Goal: Task Accomplishment & Management: Use online tool/utility

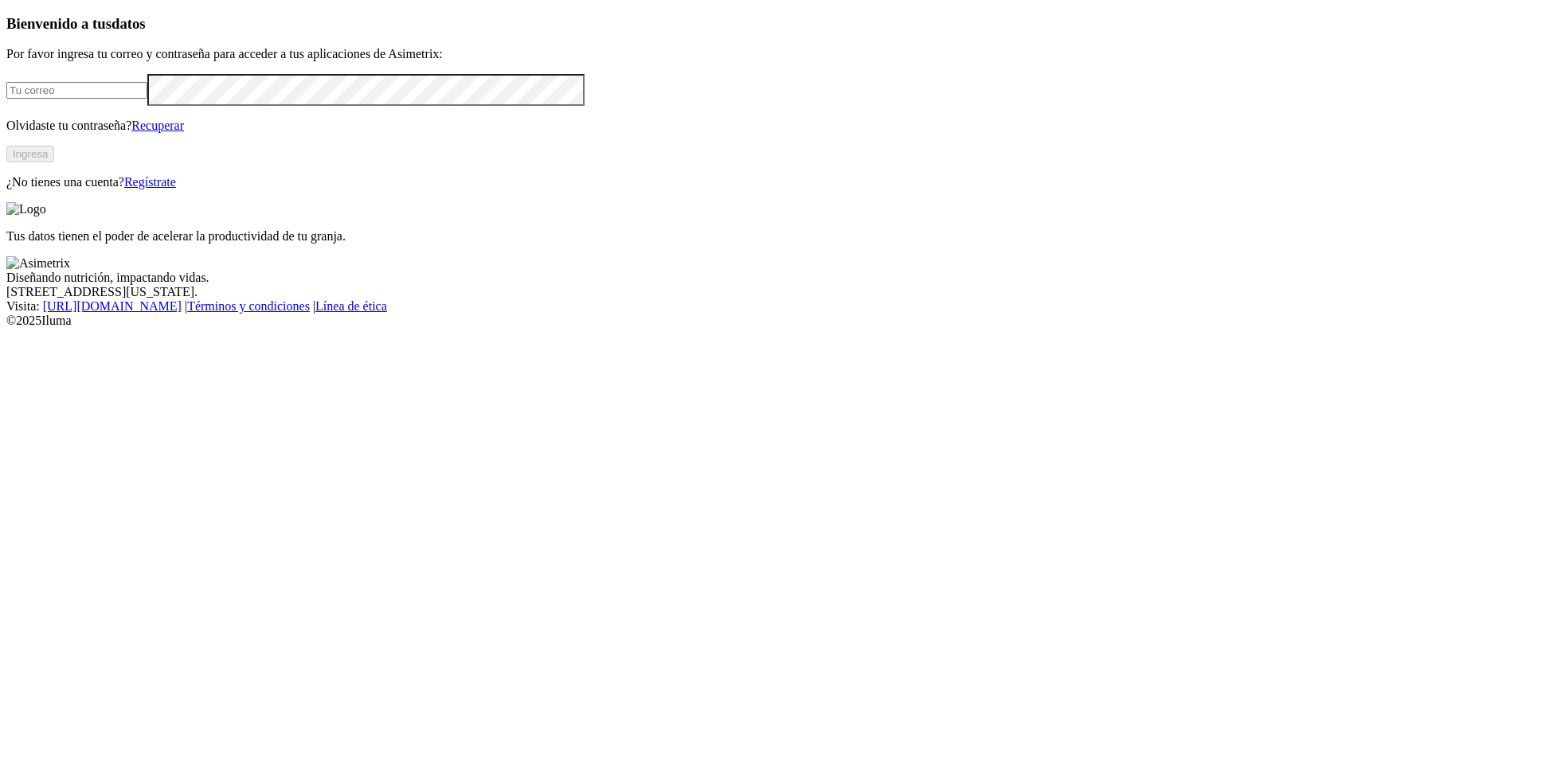
click at [396, 105] on div at bounding box center [780, 90] width 1548 height 32
click at [147, 99] on input "email" at bounding box center [77, 91] width 141 height 17
type input "[PERSON_NAME][EMAIL_ADDRESS][PERSON_NAME][DOMAIN_NAME]"
click at [54, 163] on button "Ingresa" at bounding box center [31, 154] width 48 height 17
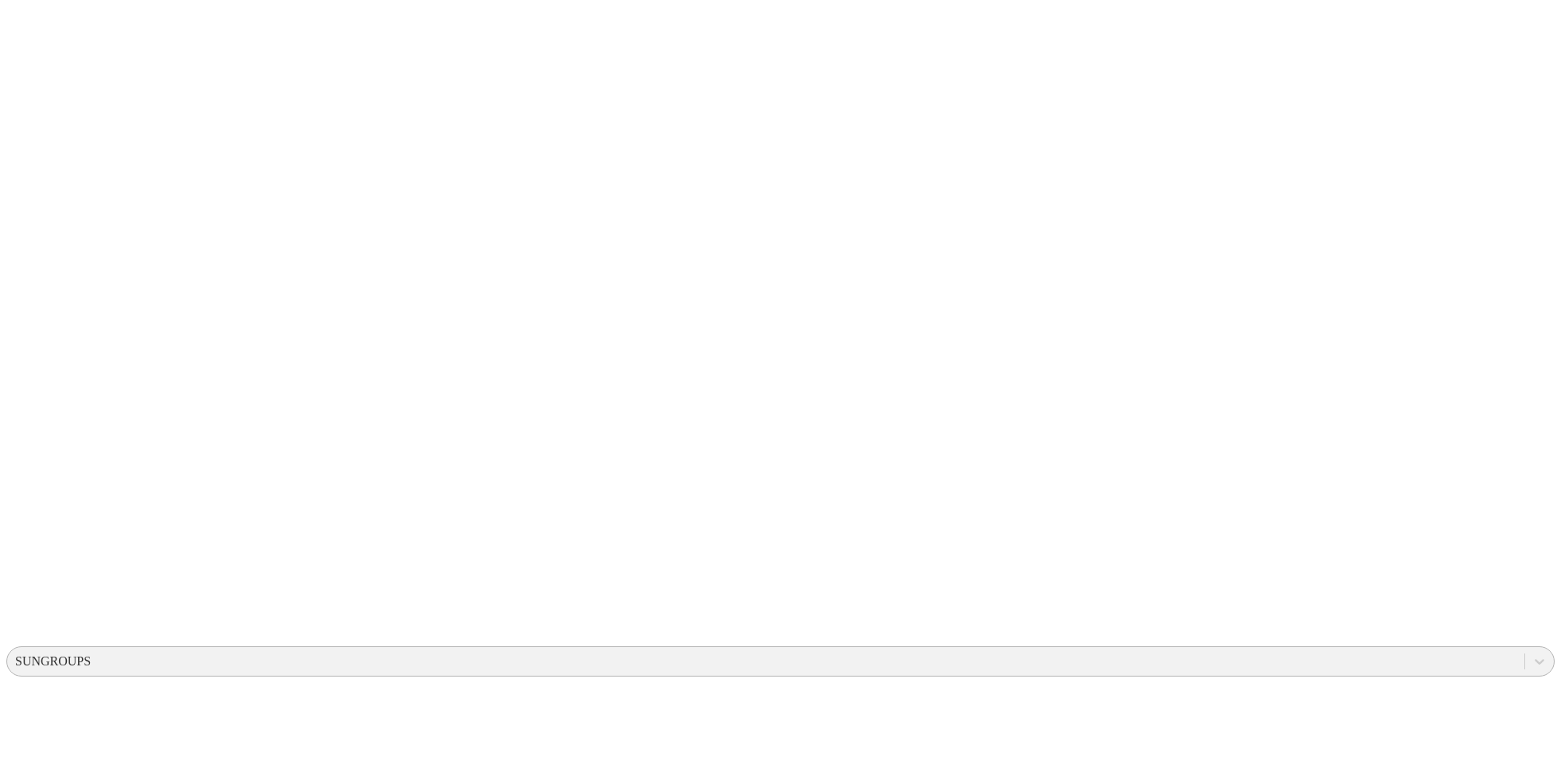
click at [1239, 649] on div "SUNGROUPS" at bounding box center [766, 661] width 1517 height 24
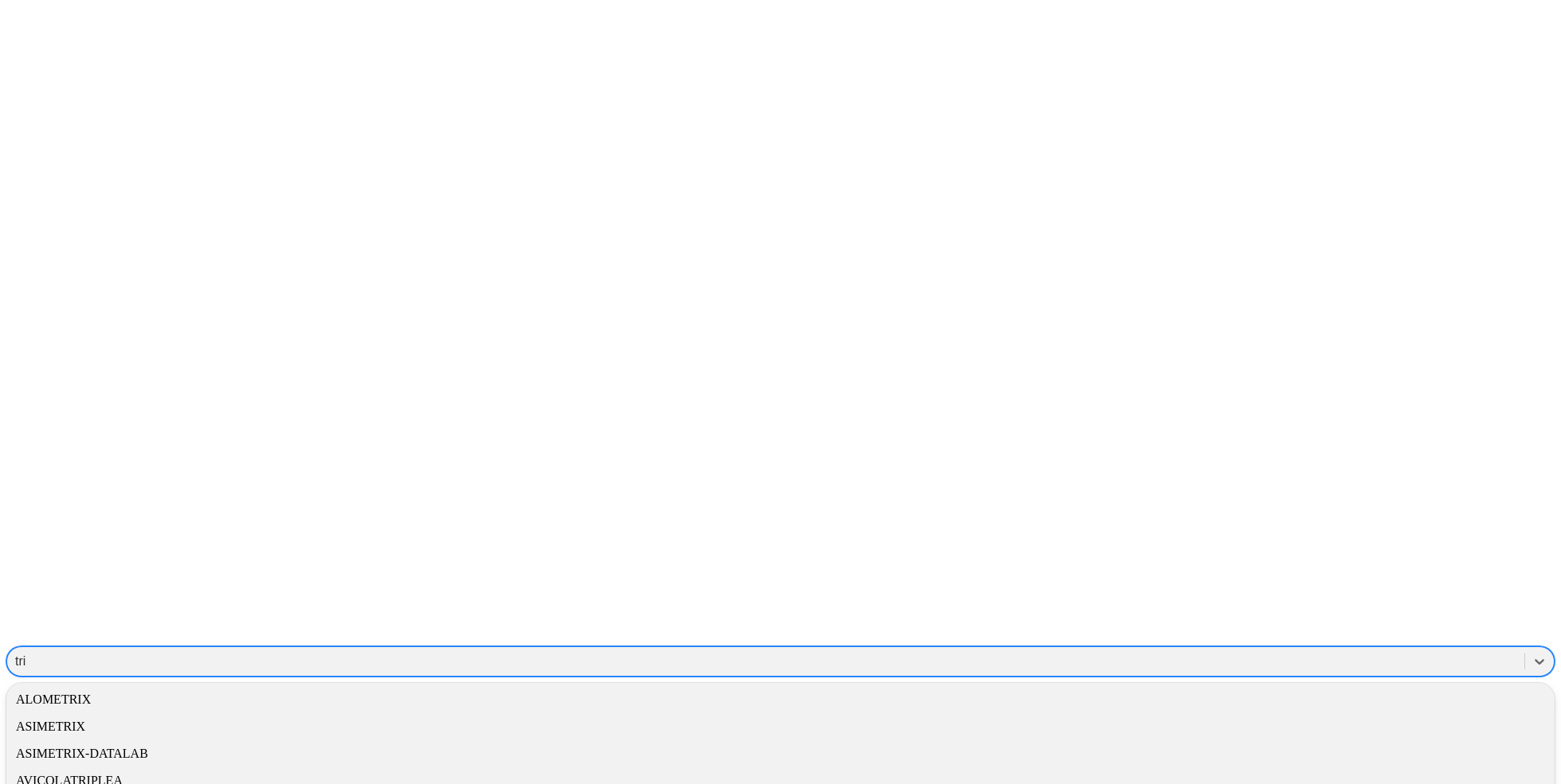
type input "tria"
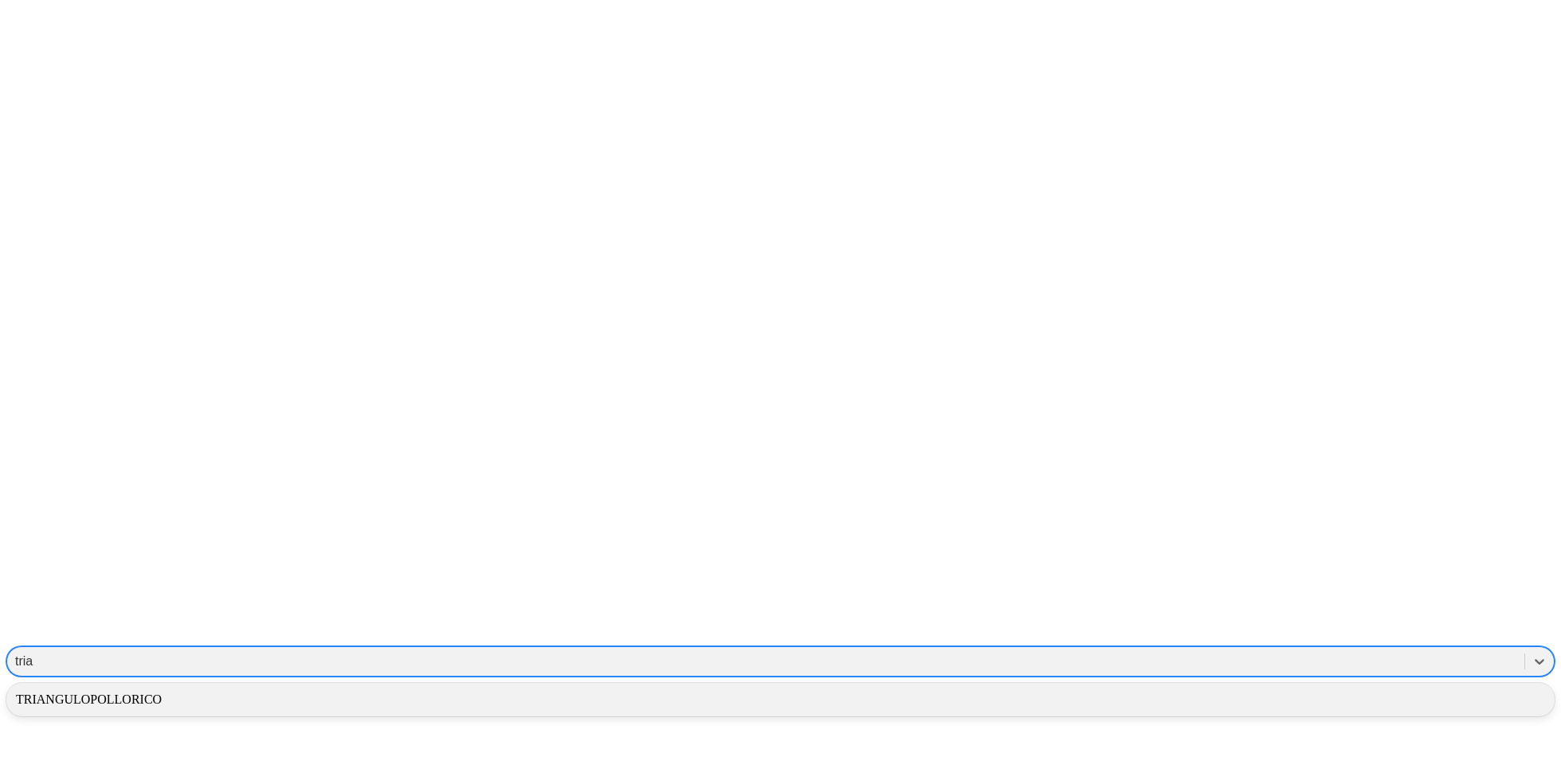
click at [1310, 686] on div "TRIANGULOPOLLORICO" at bounding box center [780, 699] width 1548 height 27
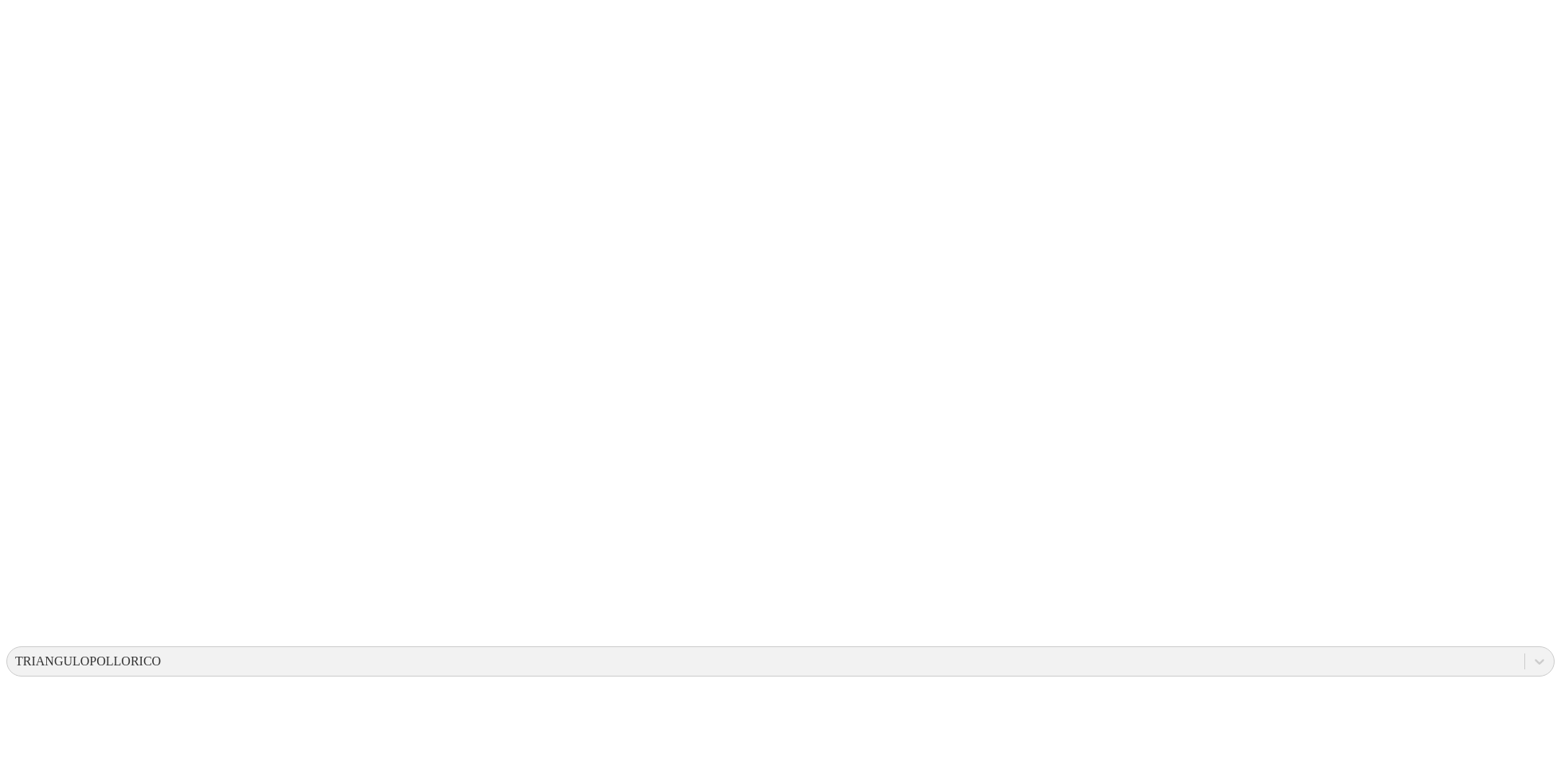
drag, startPoint x: 344, startPoint y: 227, endPoint x: 346, endPoint y: 201, distance: 26.1
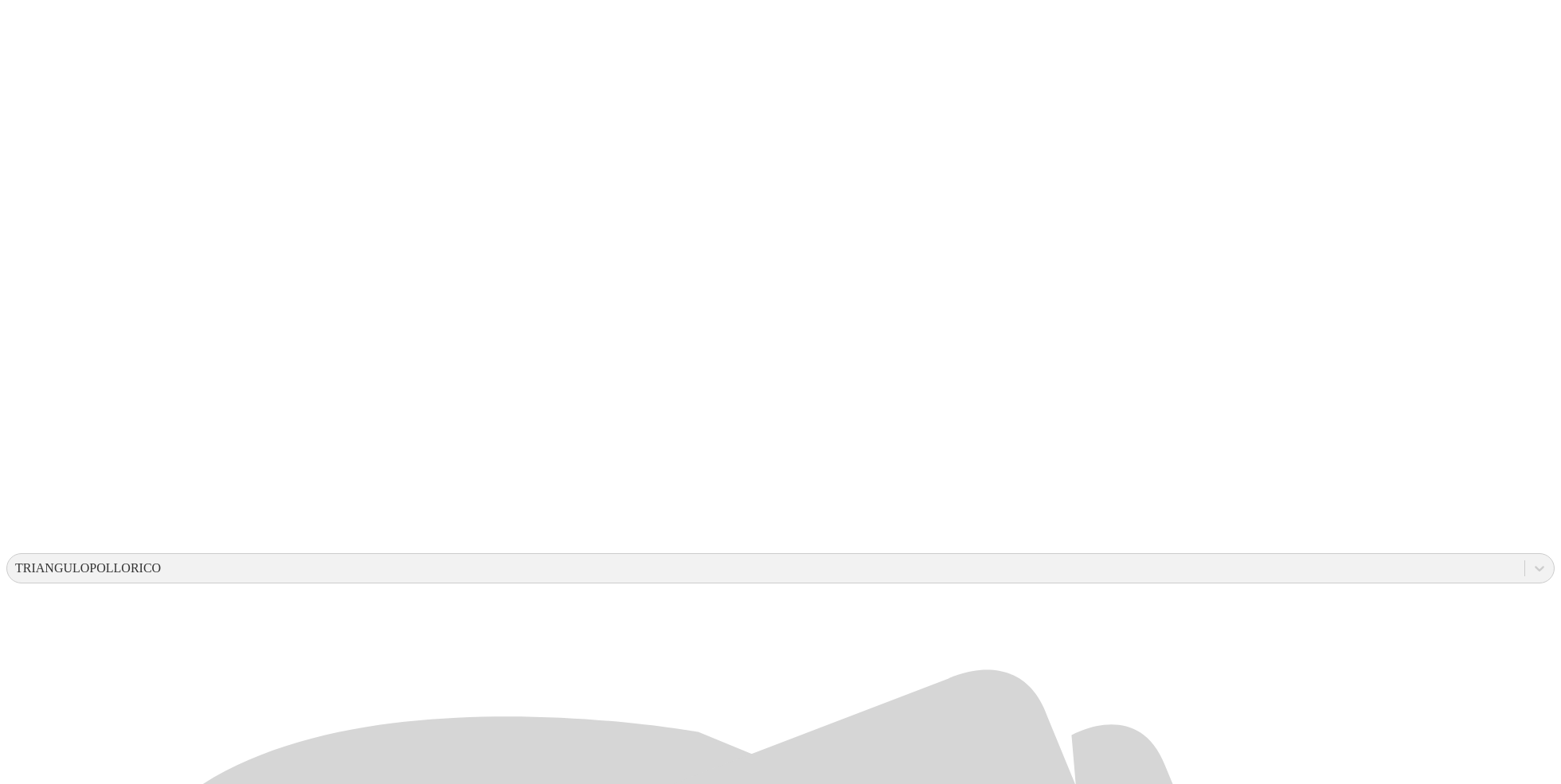
scroll to position [302, 0]
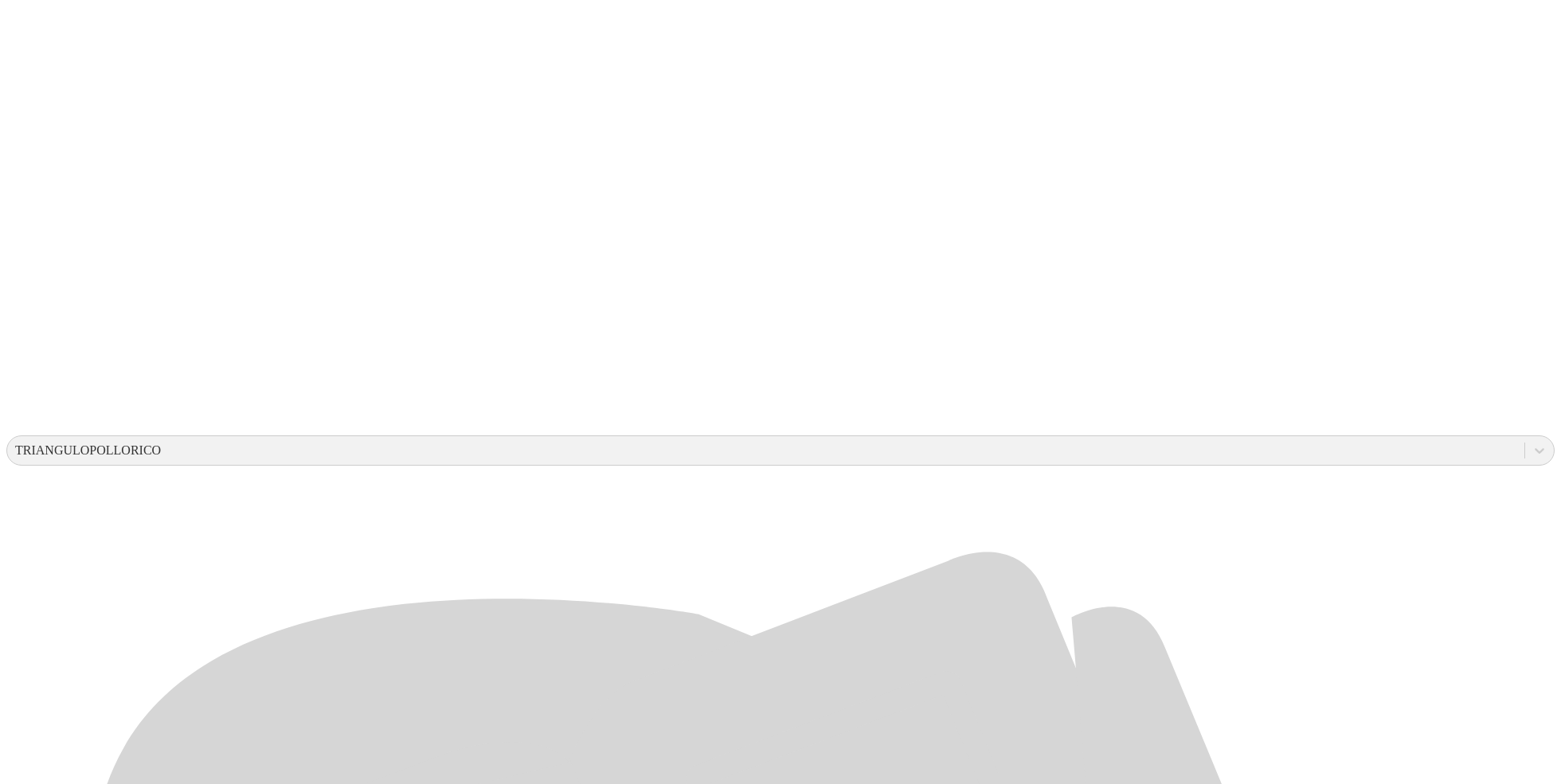
scroll to position [198, 0]
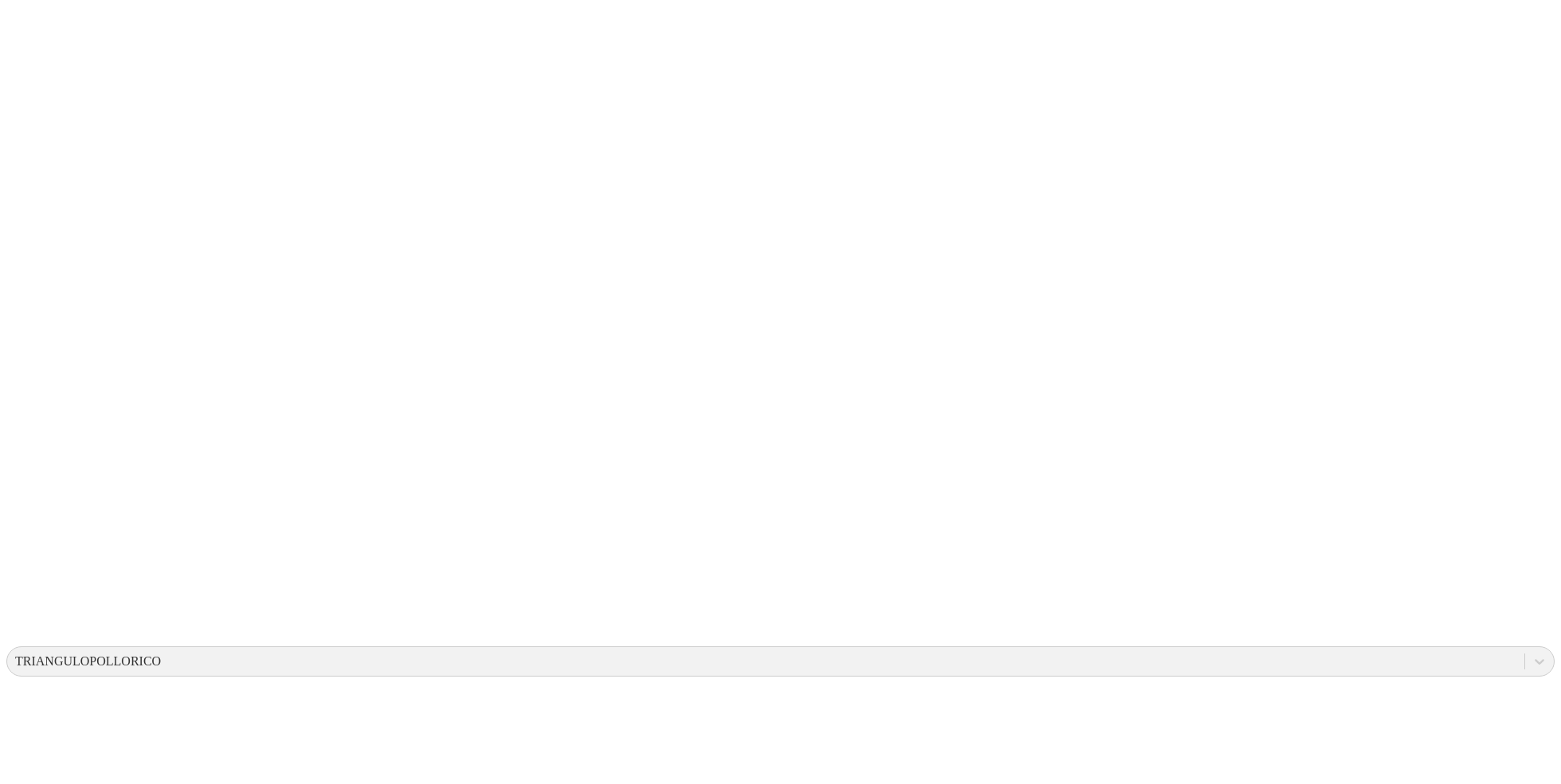
drag, startPoint x: 792, startPoint y: 163, endPoint x: 886, endPoint y: 328, distance: 189.9
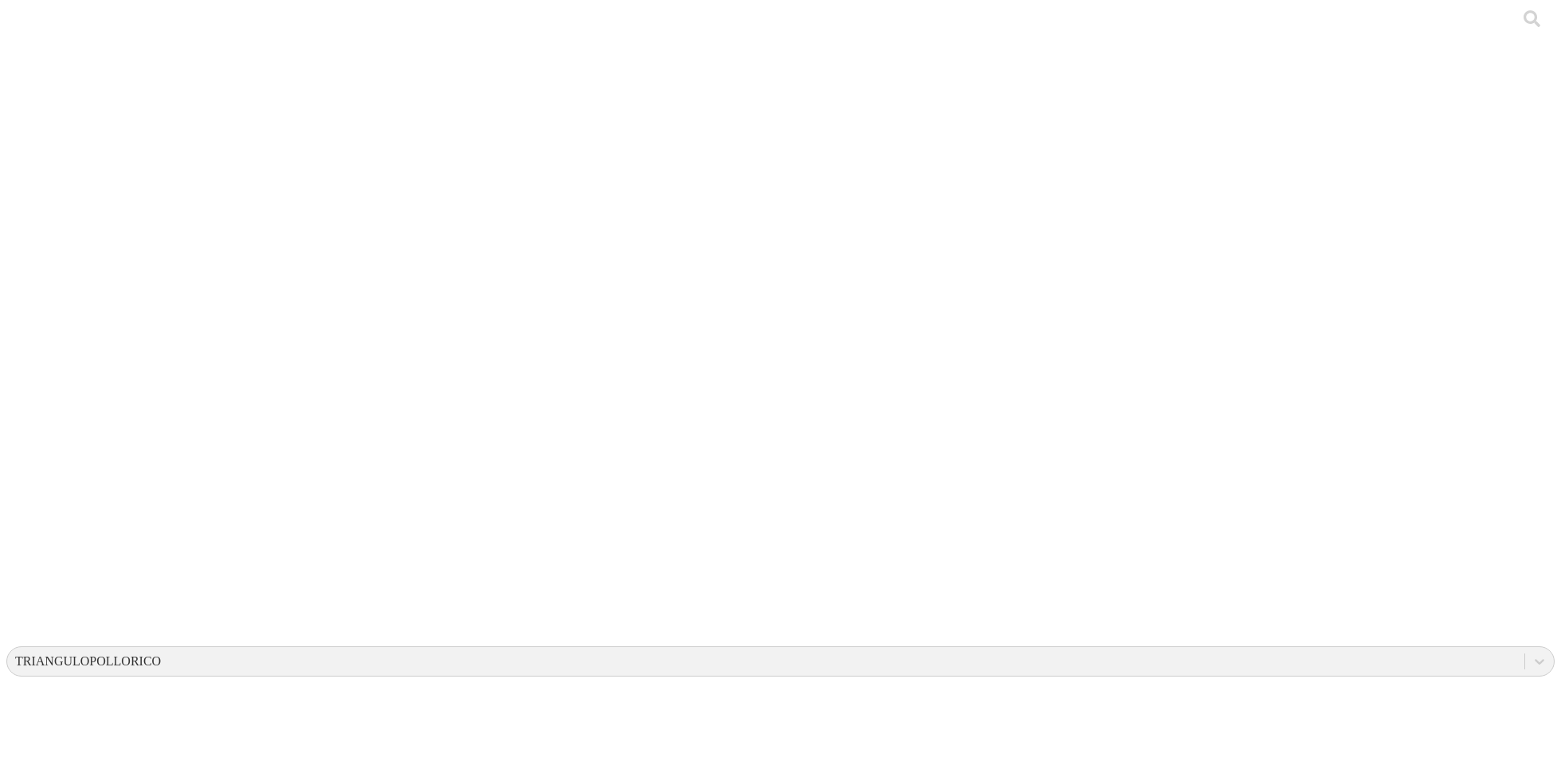
drag, startPoint x: 791, startPoint y: 165, endPoint x: 861, endPoint y: 233, distance: 97.6
drag, startPoint x: 794, startPoint y: 165, endPoint x: 899, endPoint y: 263, distance: 143.6
